Goal: Task Accomplishment & Management: Complete application form

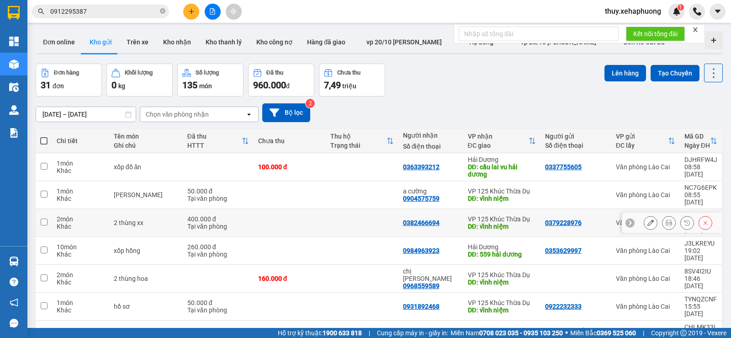
scroll to position [46, 0]
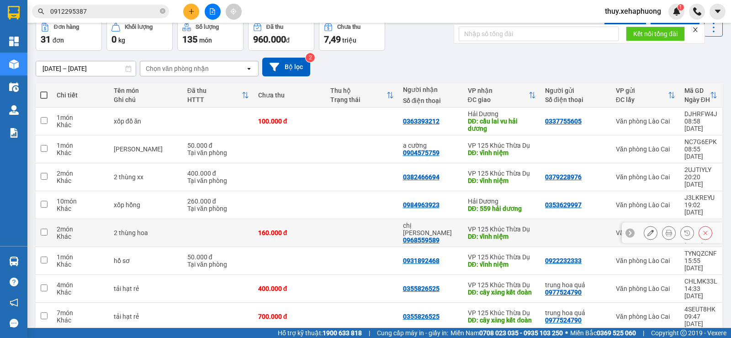
click at [647, 229] on icon at bounding box center [650, 232] width 6 height 6
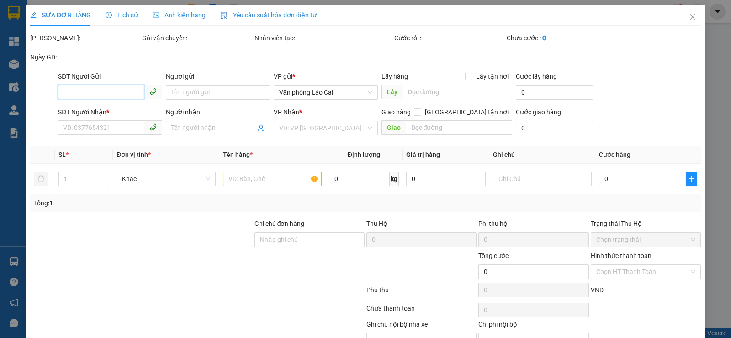
type input "0968559589"
type input "chị [PERSON_NAME]"
type input "vĩnh niệm"
type input "160.000"
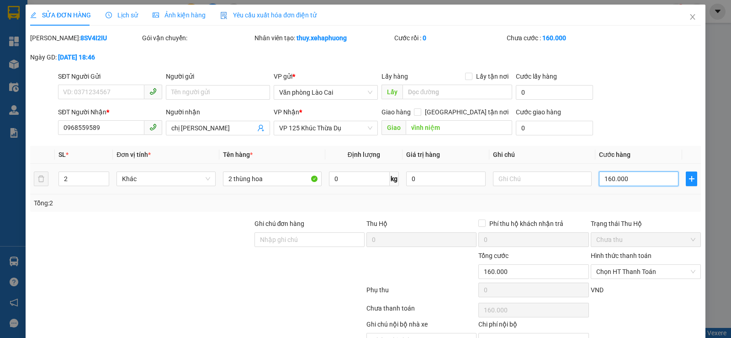
click at [599, 178] on input "160.000" at bounding box center [638, 178] width 79 height 15
type input "2"
type input "20"
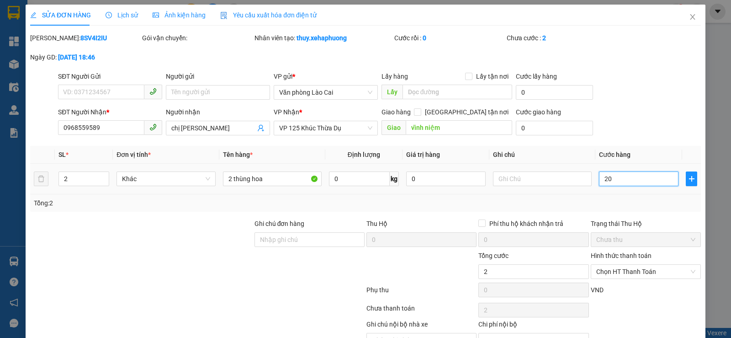
type input "20"
type input "200"
type input "2.000"
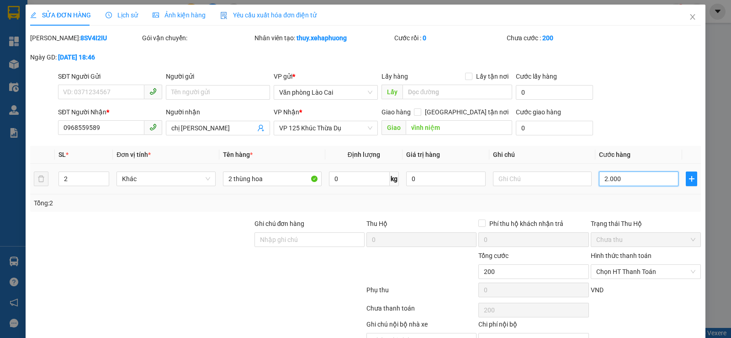
type input "2.000"
type input "20.000"
type input "200.000"
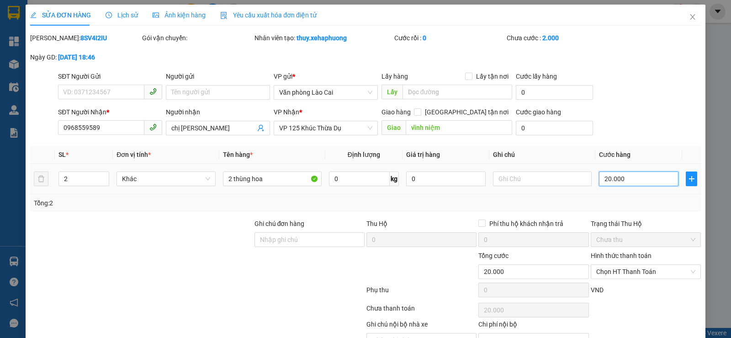
type input "200.000"
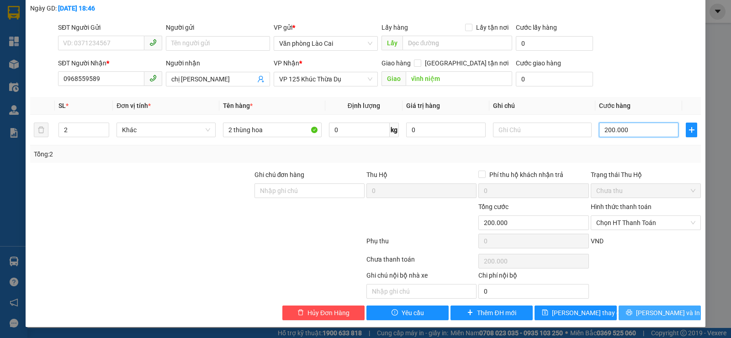
type input "200.000"
click at [627, 309] on button "[PERSON_NAME] và In" at bounding box center [660, 312] width 82 height 15
